Goal: Contribute content: Add original content to the website for others to see

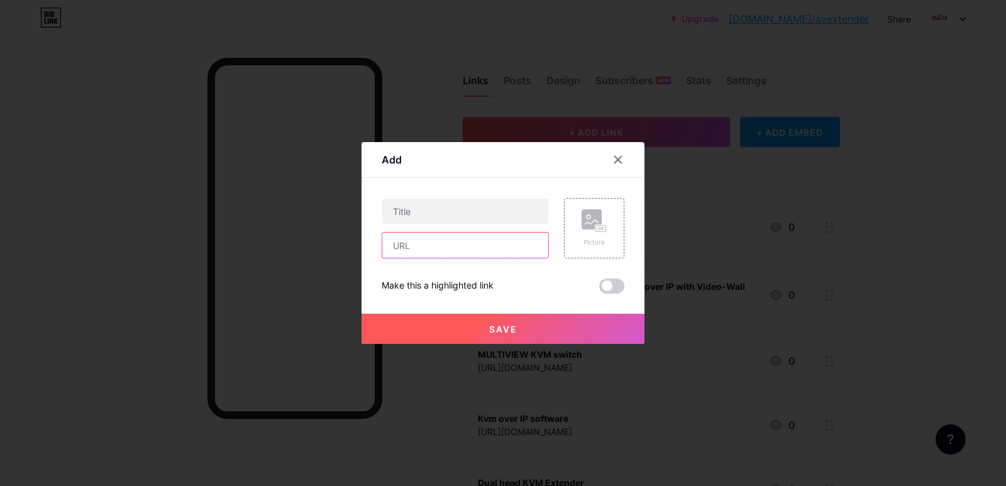
click at [394, 248] on input "text" at bounding box center [465, 245] width 166 height 25
paste input "[URL][DOMAIN_NAME]"
type input "[URL][DOMAIN_NAME]"
click at [448, 202] on input "text" at bounding box center [465, 211] width 166 height 25
paste input "KVM Extender over IP"
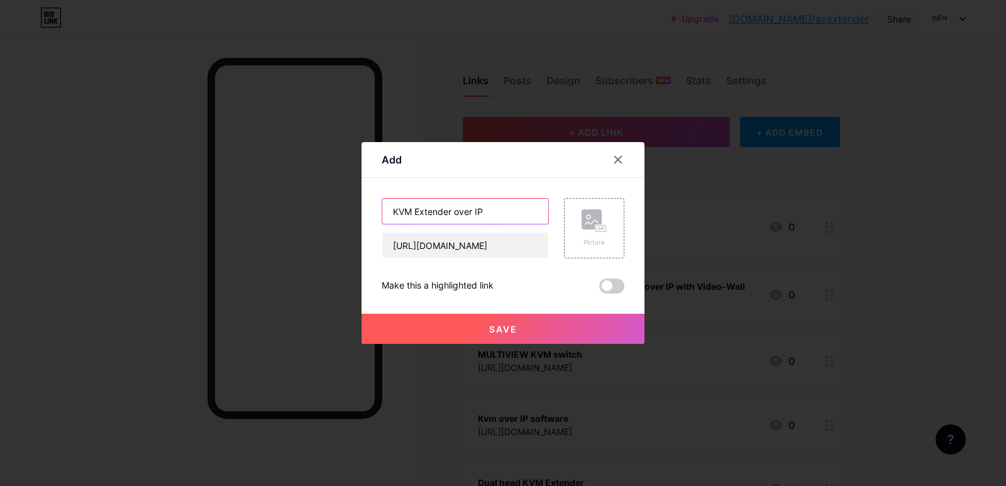
type input "KVM Extender over IP"
click at [505, 331] on span "Save" at bounding box center [503, 329] width 28 height 11
